Goal: Browse casually: Explore the website without a specific task or goal

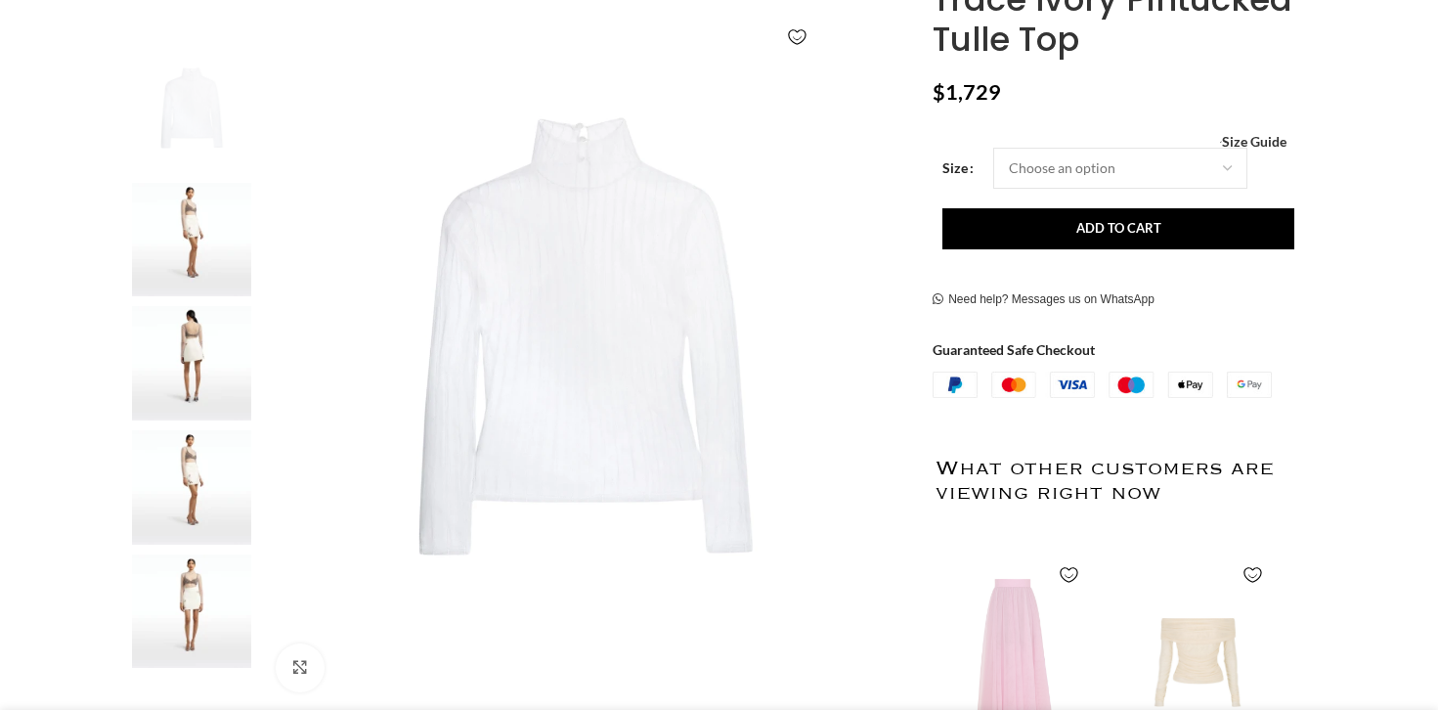
scroll to position [333, 0]
click at [208, 230] on img at bounding box center [191, 240] width 119 height 114
click at [196, 316] on img "3 / 5" at bounding box center [191, 364] width 119 height 114
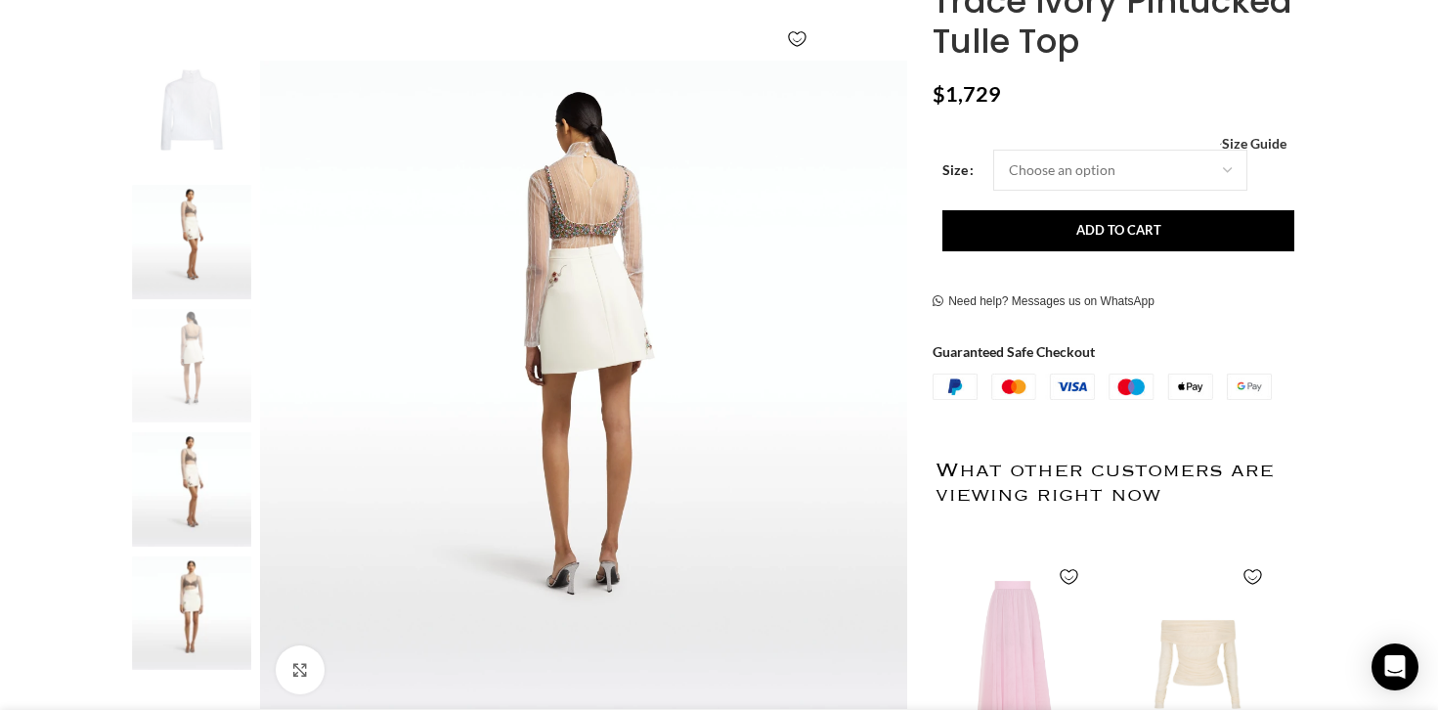
click at [206, 428] on div "3 / 5" at bounding box center [191, 371] width 119 height 124
click at [194, 368] on img "3 / 5" at bounding box center [191, 366] width 119 height 114
click at [186, 480] on img "4 / 5" at bounding box center [191, 489] width 119 height 114
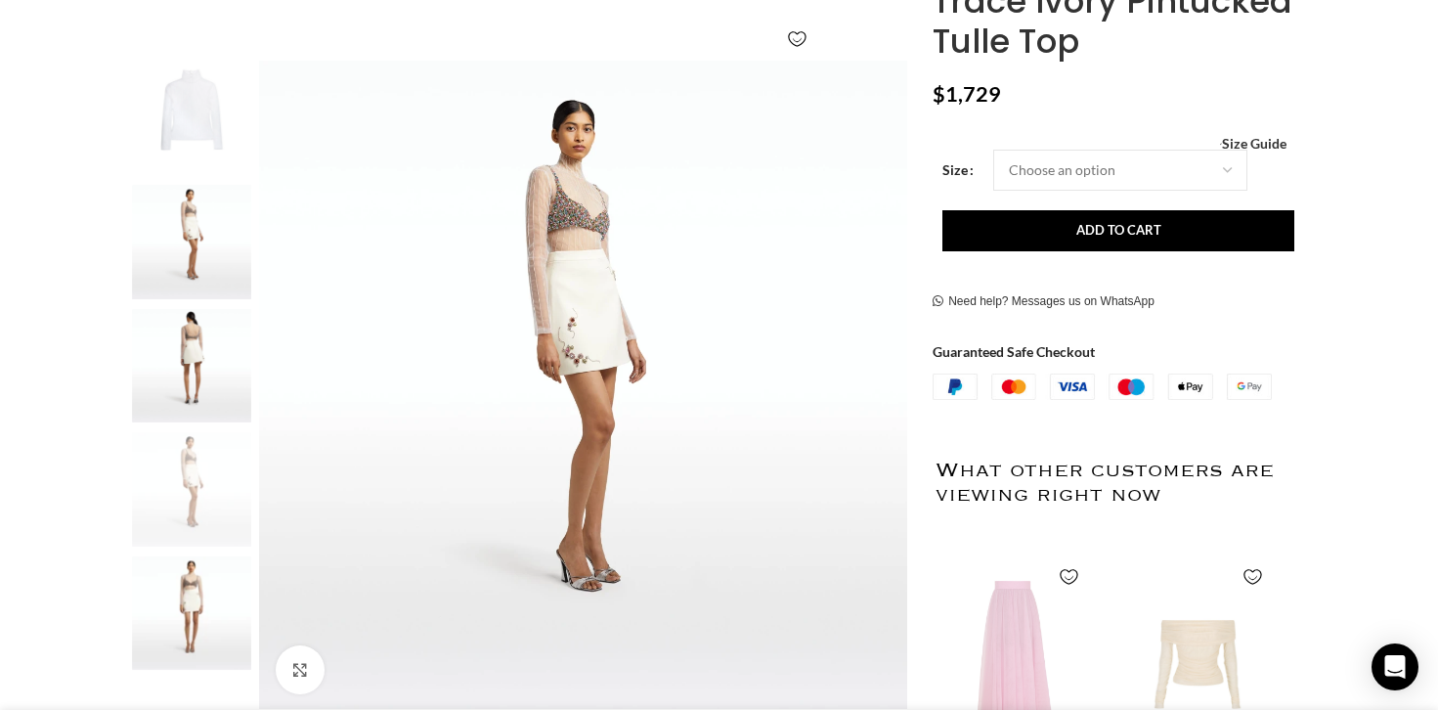
click at [210, 583] on img "5 / 5" at bounding box center [191, 613] width 119 height 114
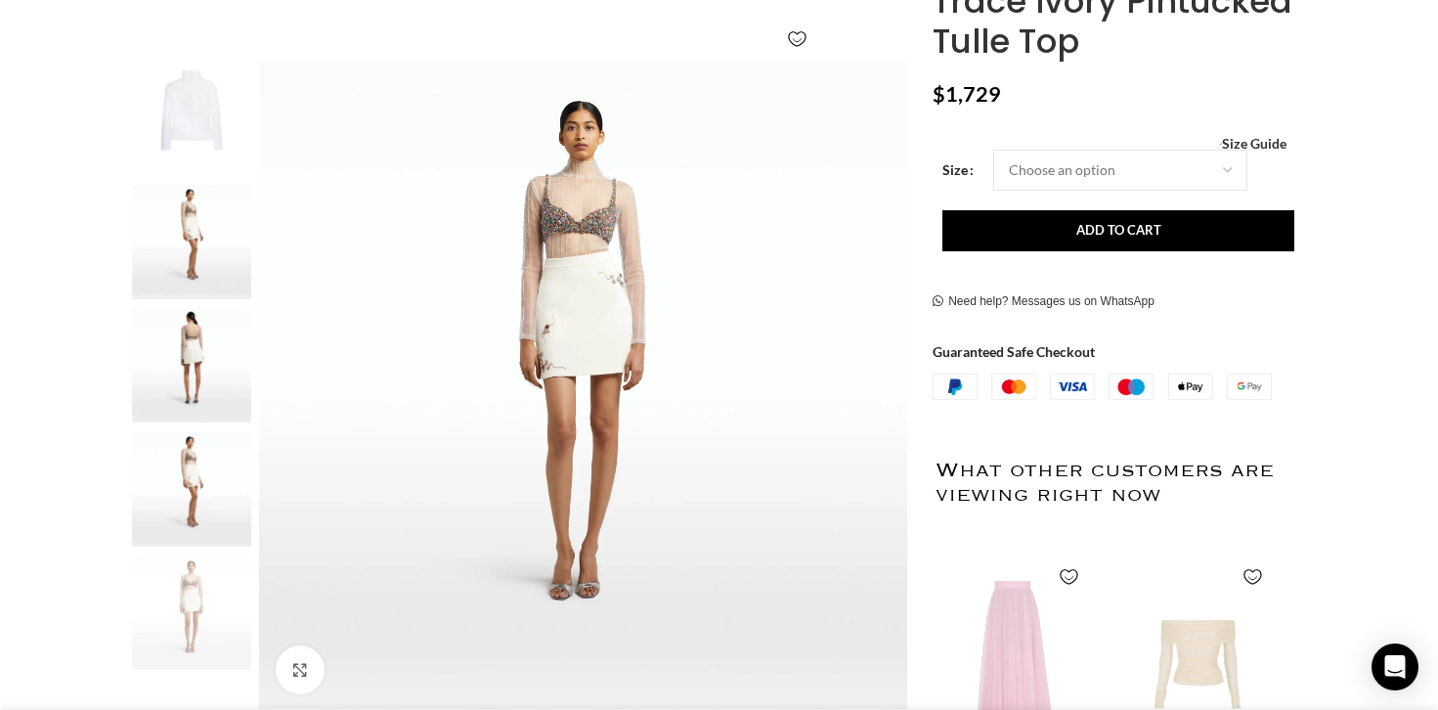
click at [208, 520] on img "4 / 5" at bounding box center [191, 489] width 119 height 114
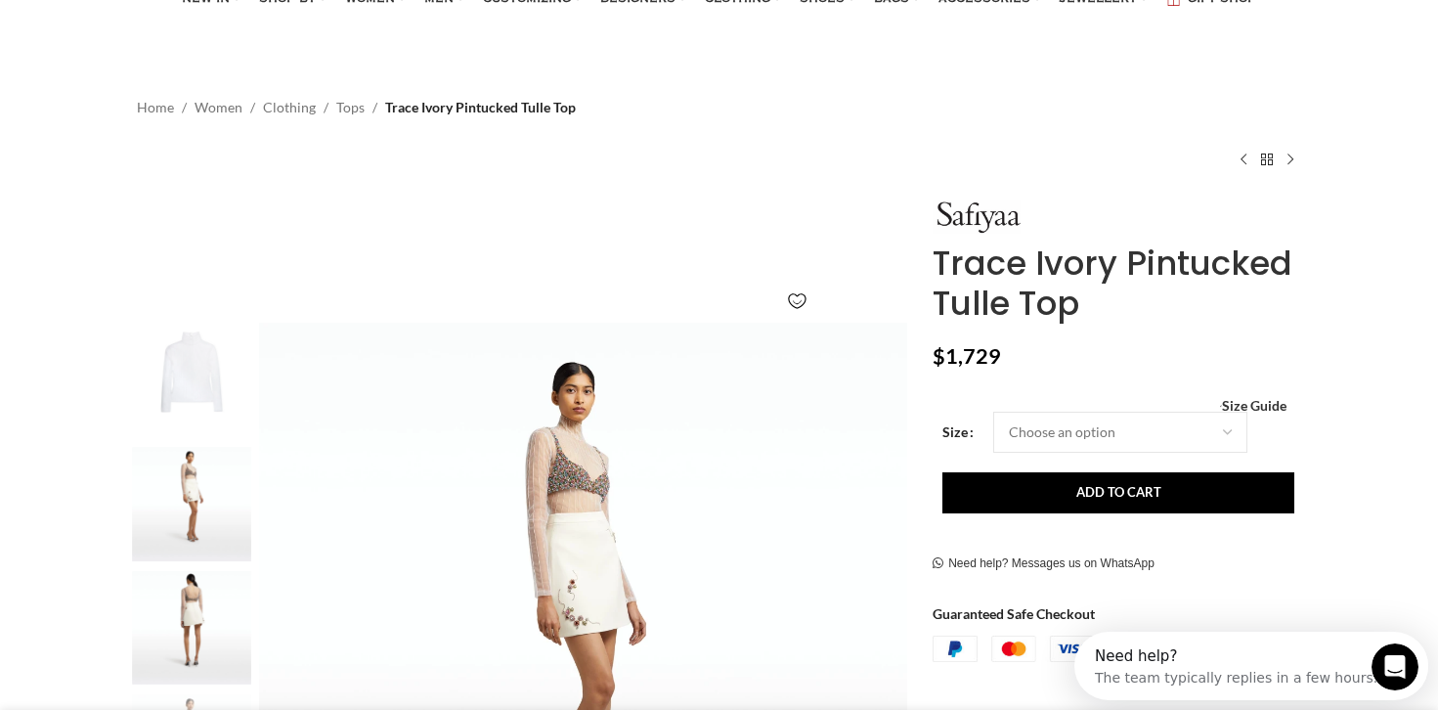
scroll to position [0, 0]
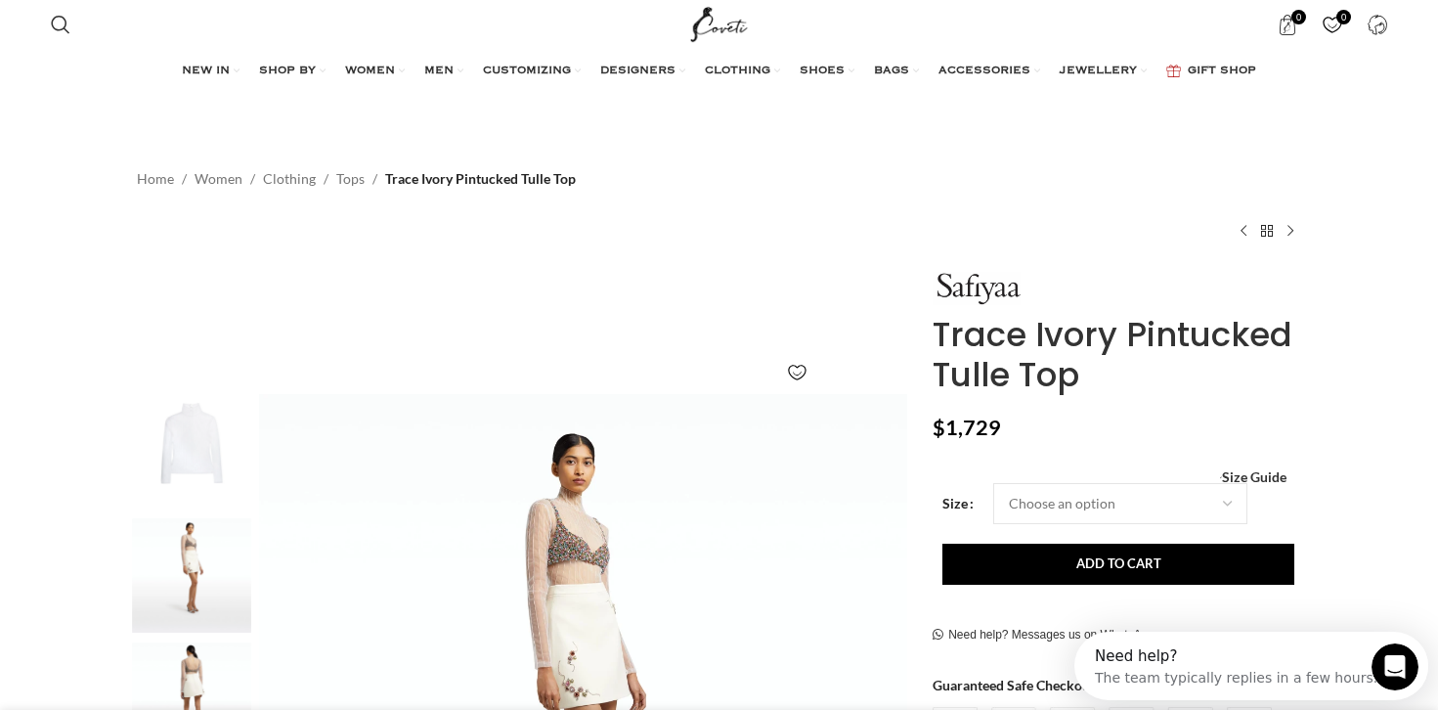
click at [191, 447] on img "1 / 5" at bounding box center [191, 451] width 119 height 114
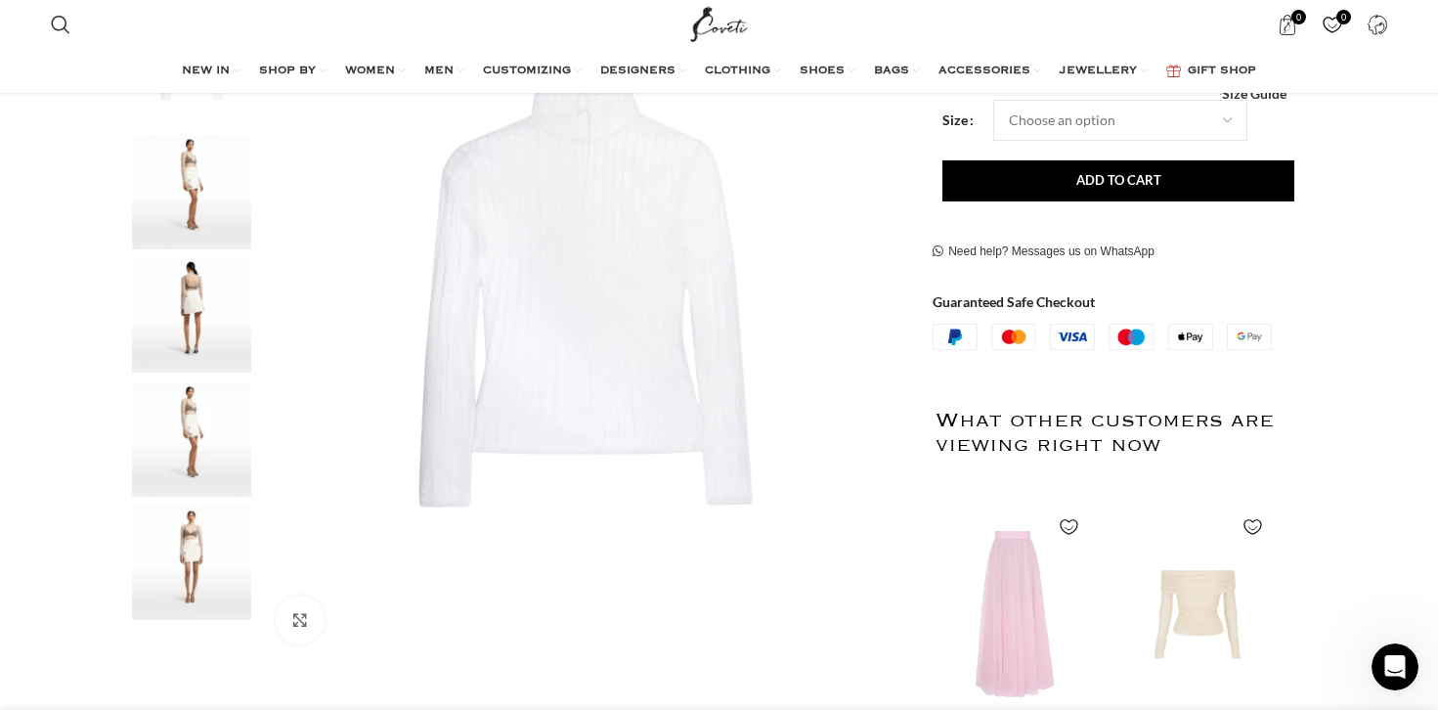
scroll to position [384, 0]
click at [173, 443] on img "4 / 5" at bounding box center [191, 438] width 119 height 114
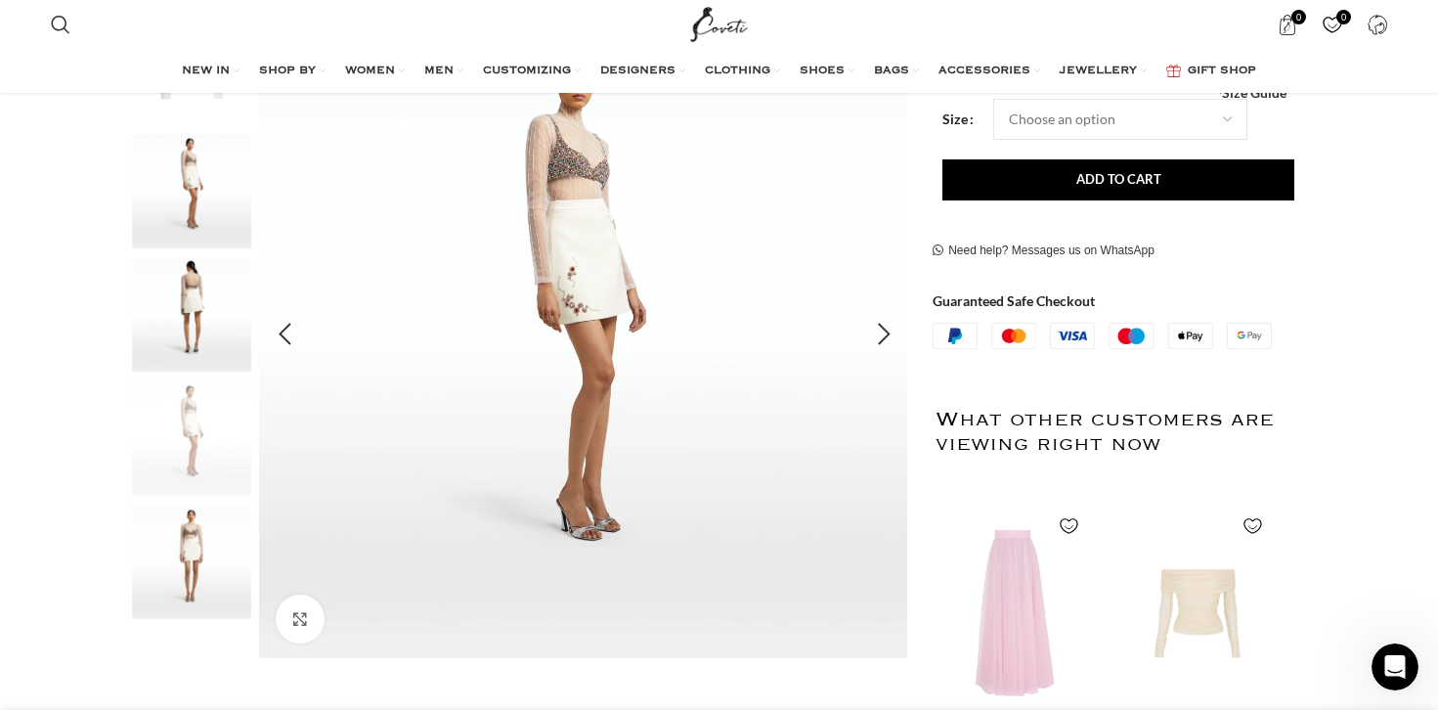
click at [671, 246] on img "4 / 5" at bounding box center [583, 334] width 648 height 648
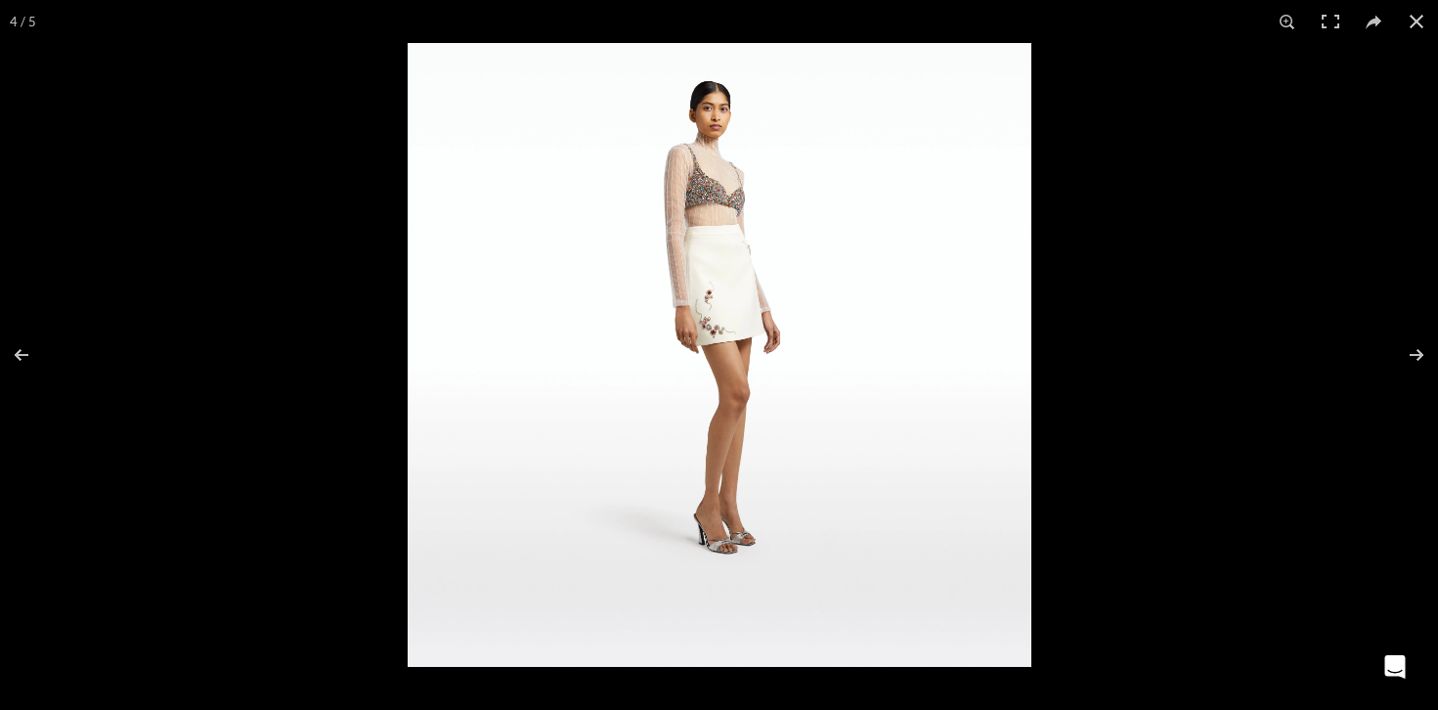
click at [676, 244] on img at bounding box center [720, 355] width 624 height 624
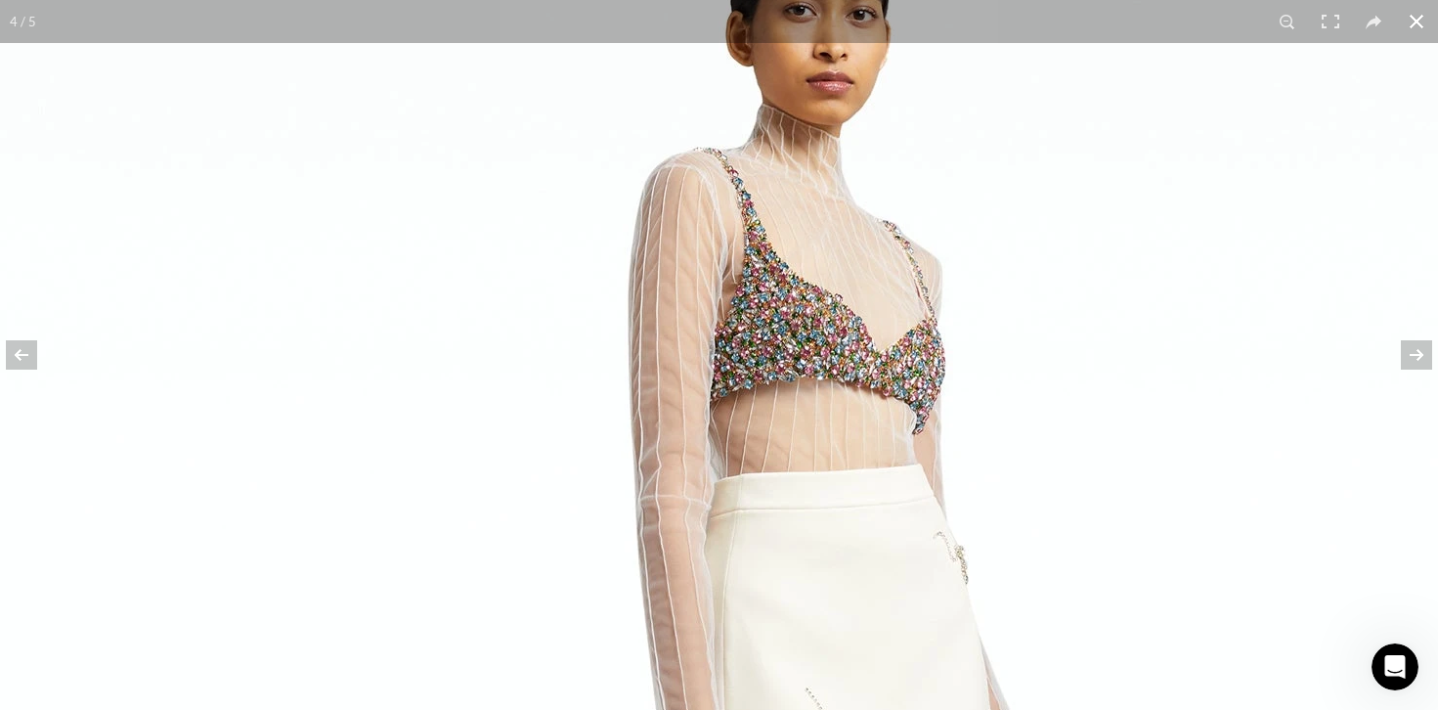
click at [1420, 34] on button at bounding box center [1416, 21] width 43 height 43
